Goal: Transaction & Acquisition: Purchase product/service

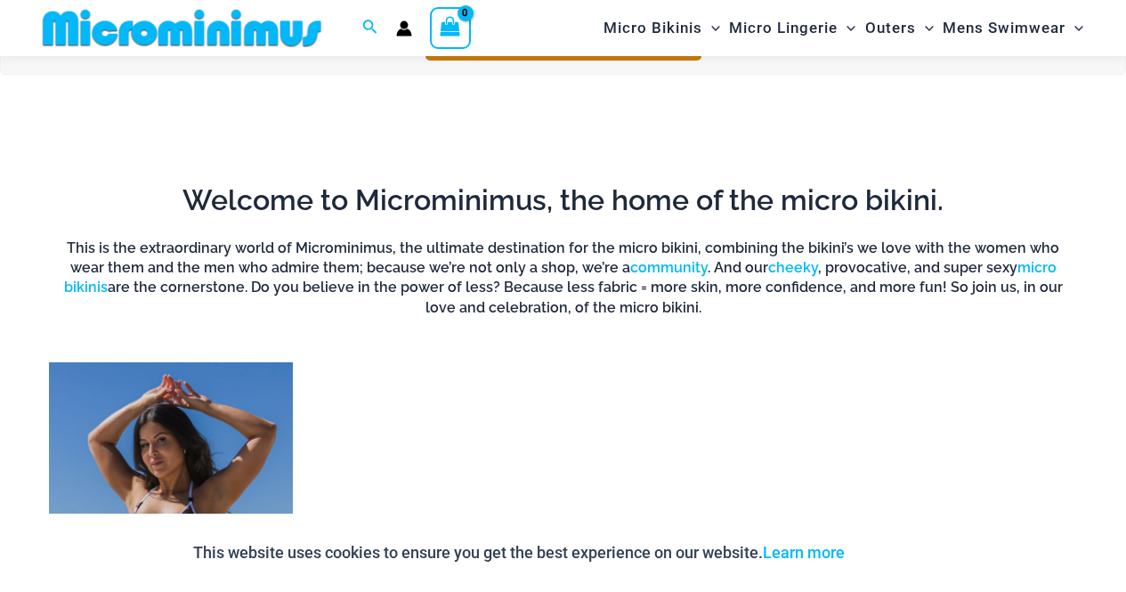
scroll to position [1230, 0]
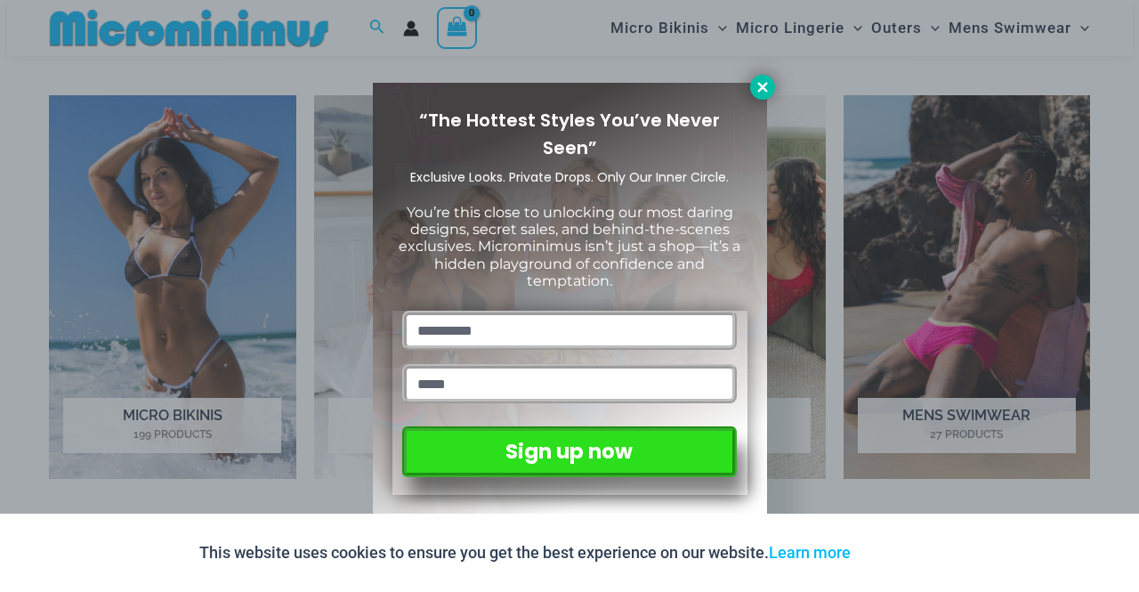
click at [754, 87] on icon at bounding box center [762, 87] width 16 height 16
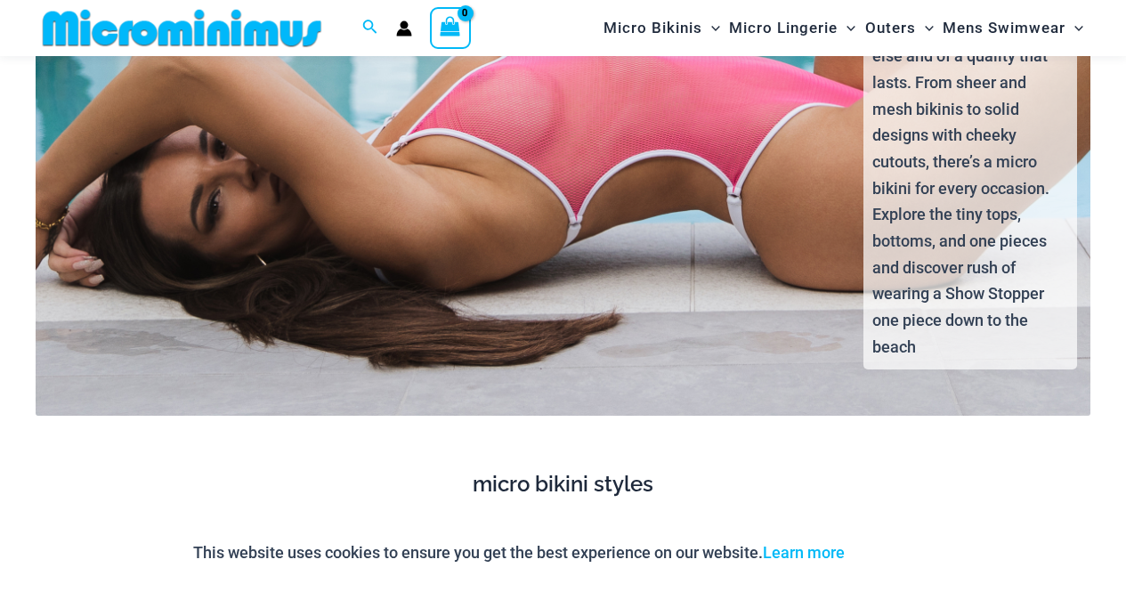
scroll to position [3811, 0]
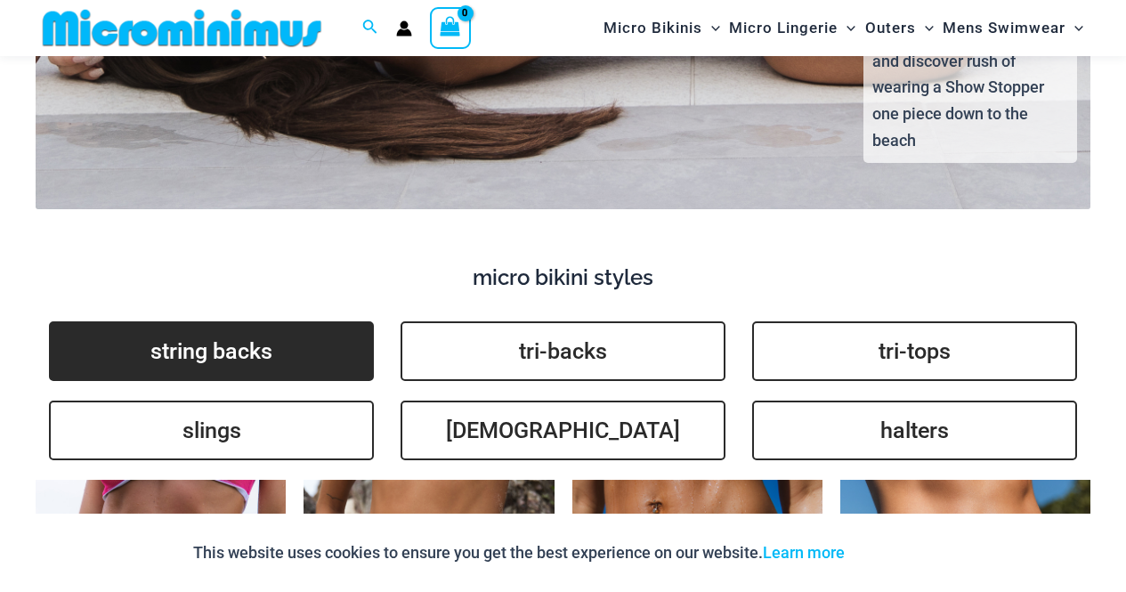
click at [169, 321] on link "string backs" at bounding box center [211, 351] width 325 height 60
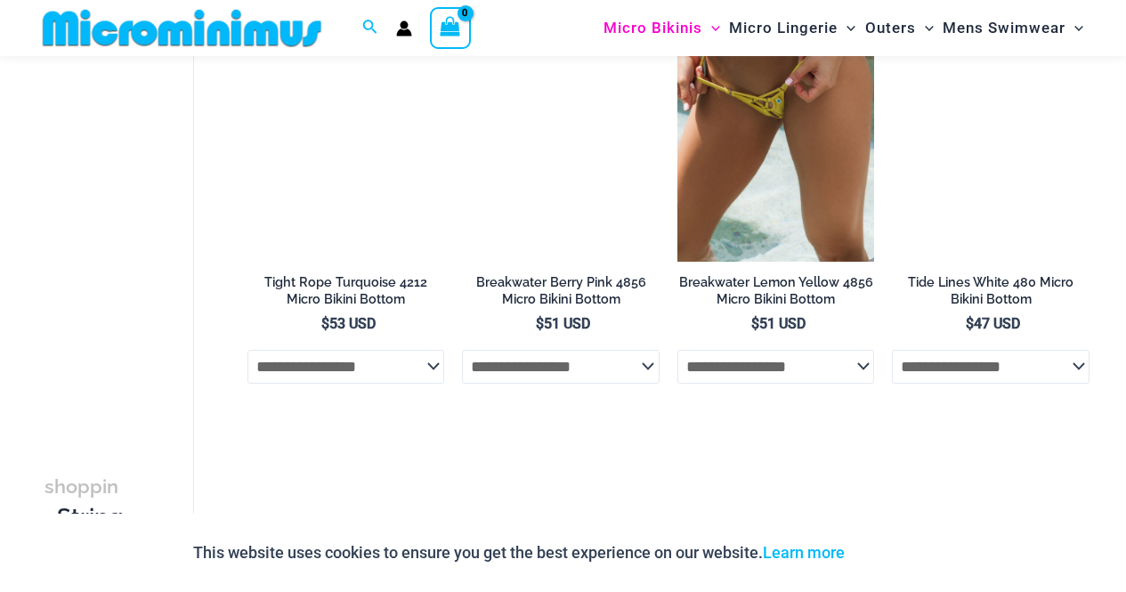
scroll to position [2313, 0]
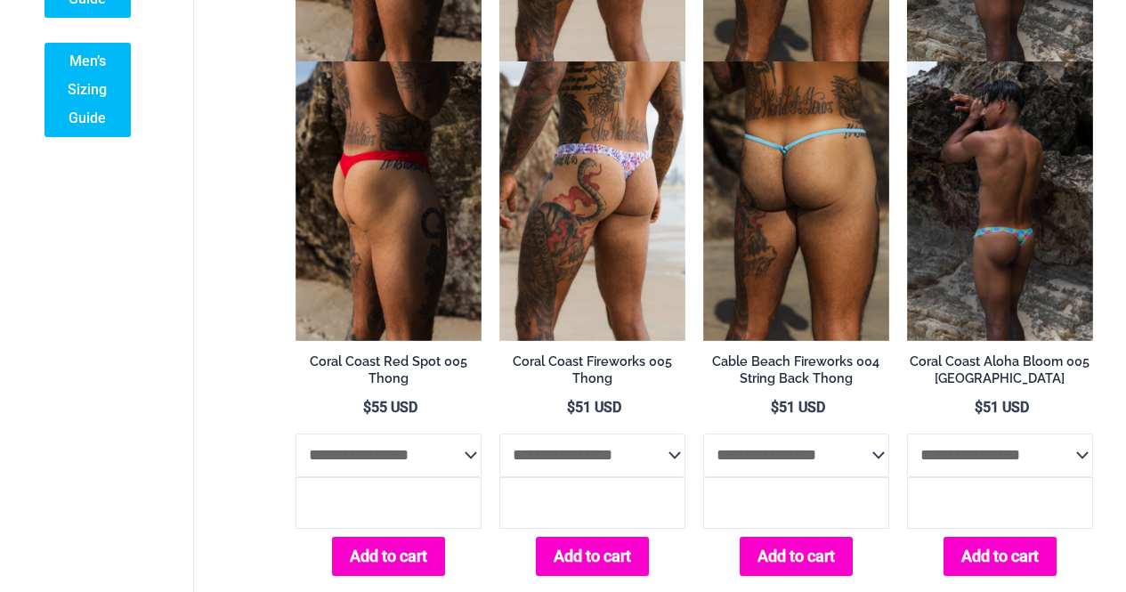
scroll to position [712, 0]
